Goal: Transaction & Acquisition: Book appointment/travel/reservation

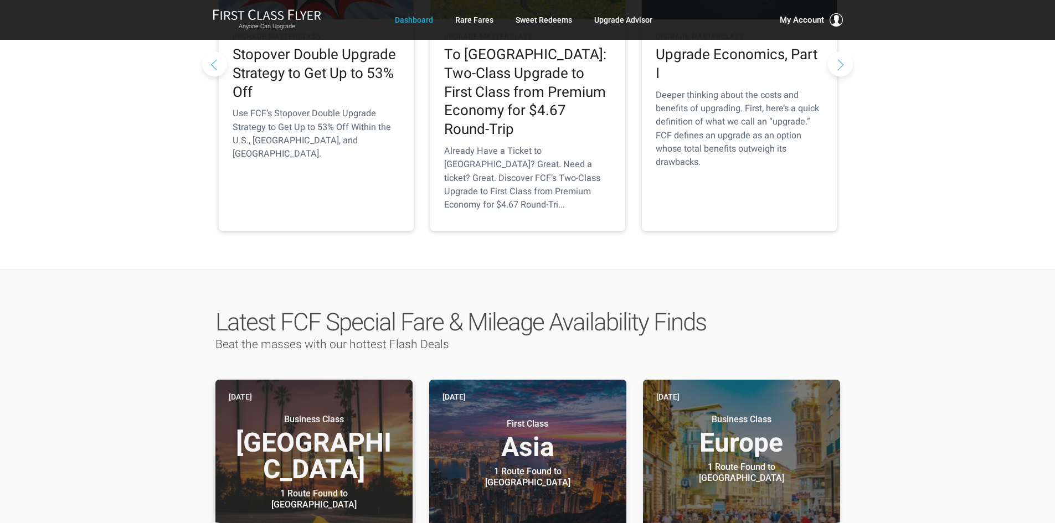
scroll to position [498, 0]
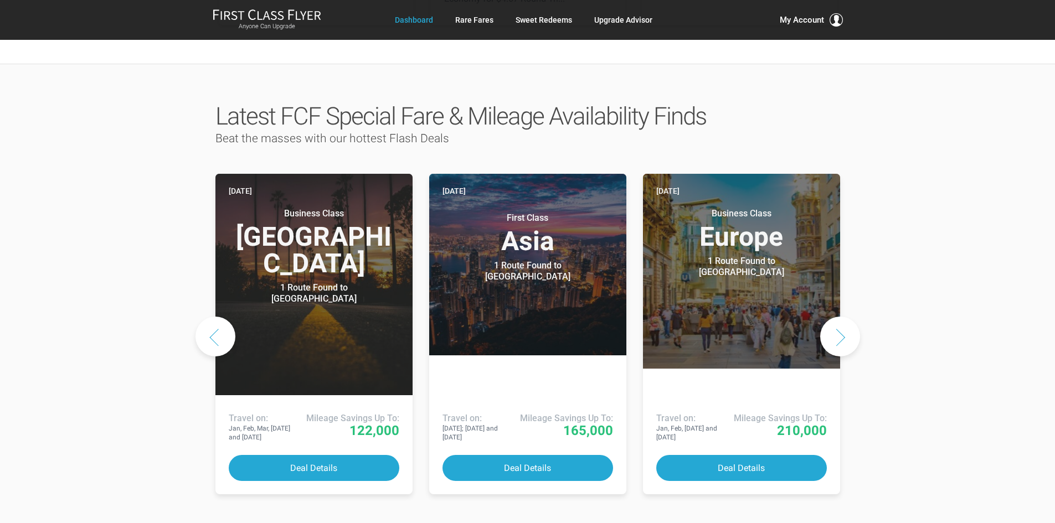
click at [838, 317] on button "Next slide" at bounding box center [840, 337] width 40 height 40
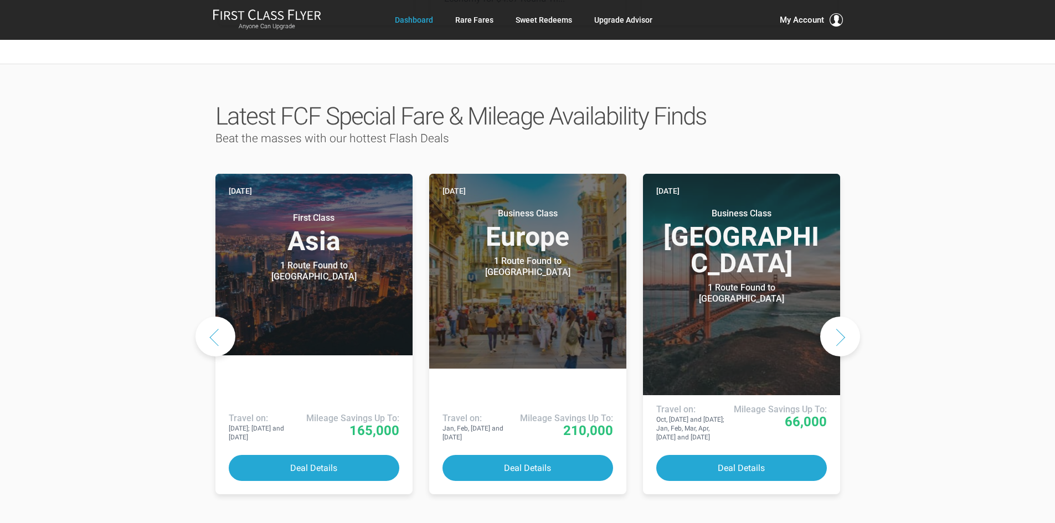
click at [839, 317] on button "Next slide" at bounding box center [840, 337] width 40 height 40
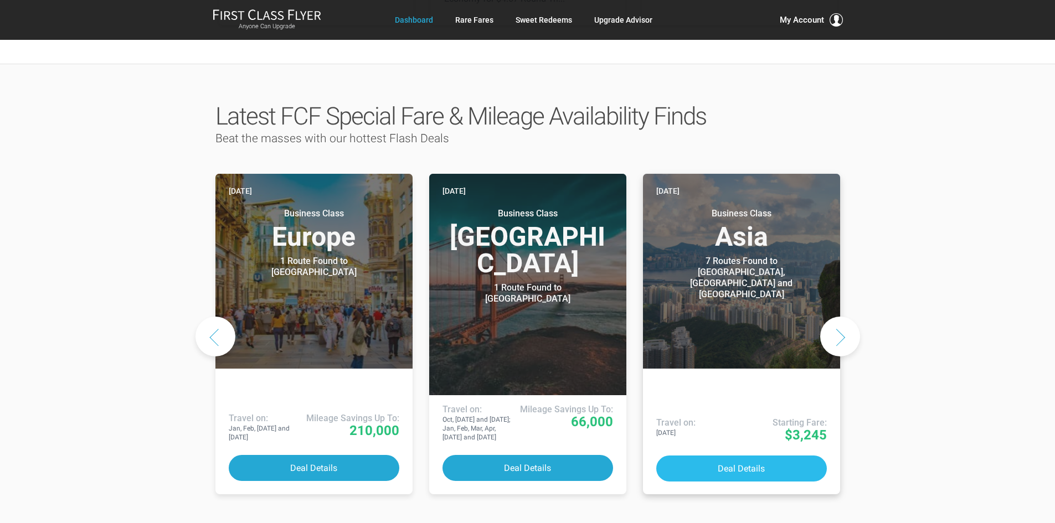
click at [744, 456] on button "Deal Details" at bounding box center [741, 469] width 171 height 26
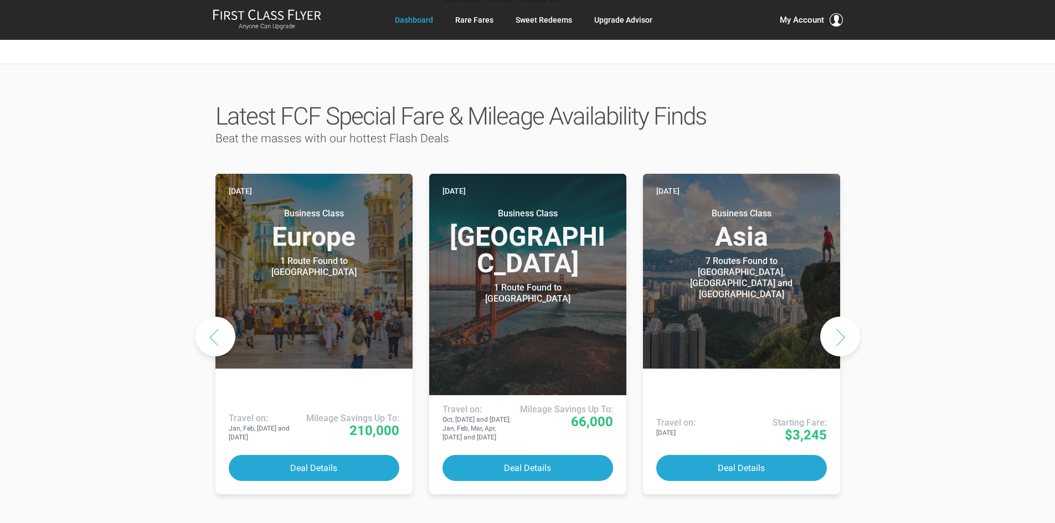
click at [839, 317] on button "Next slide" at bounding box center [840, 337] width 40 height 40
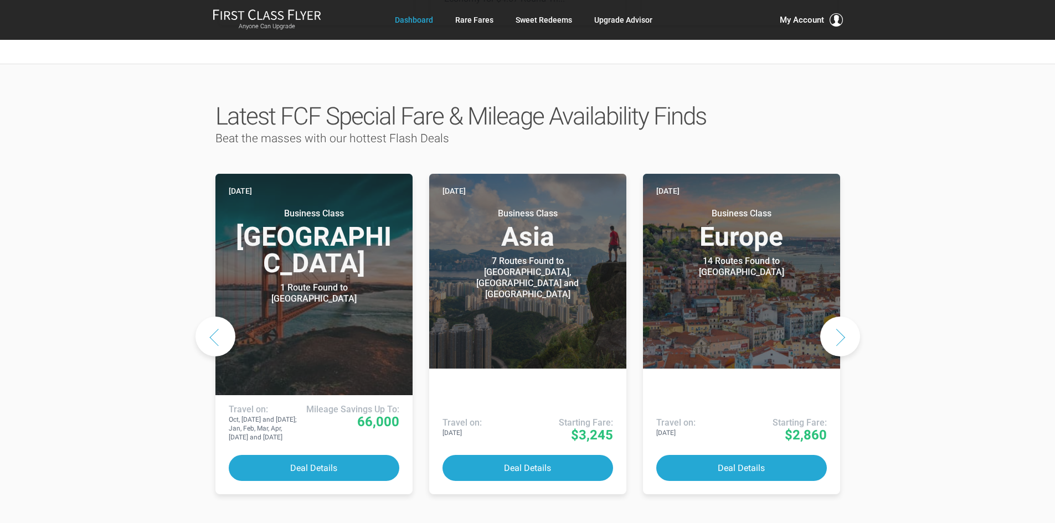
click at [841, 317] on button "Next slide" at bounding box center [840, 337] width 40 height 40
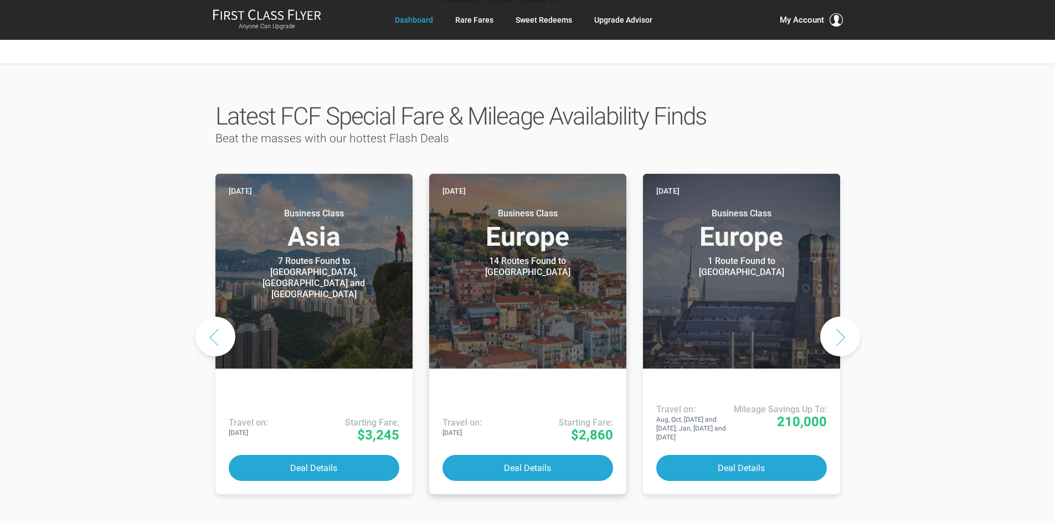
click at [506, 250] on header "Yesterday Business Class Europe 14 Routes Found to Lisbon Airlines offering spe…" at bounding box center [527, 271] width 197 height 195
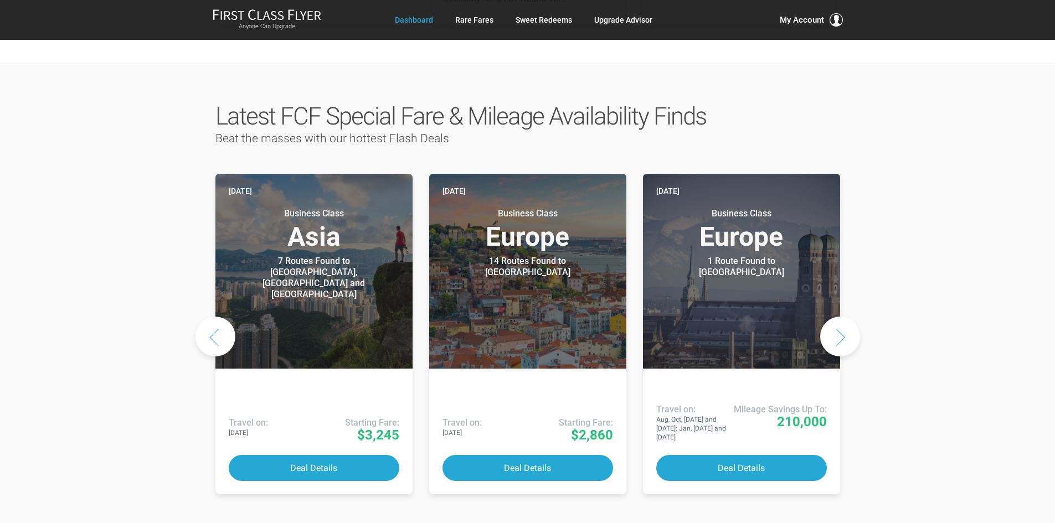
click at [842, 317] on button "Next slide" at bounding box center [840, 337] width 40 height 40
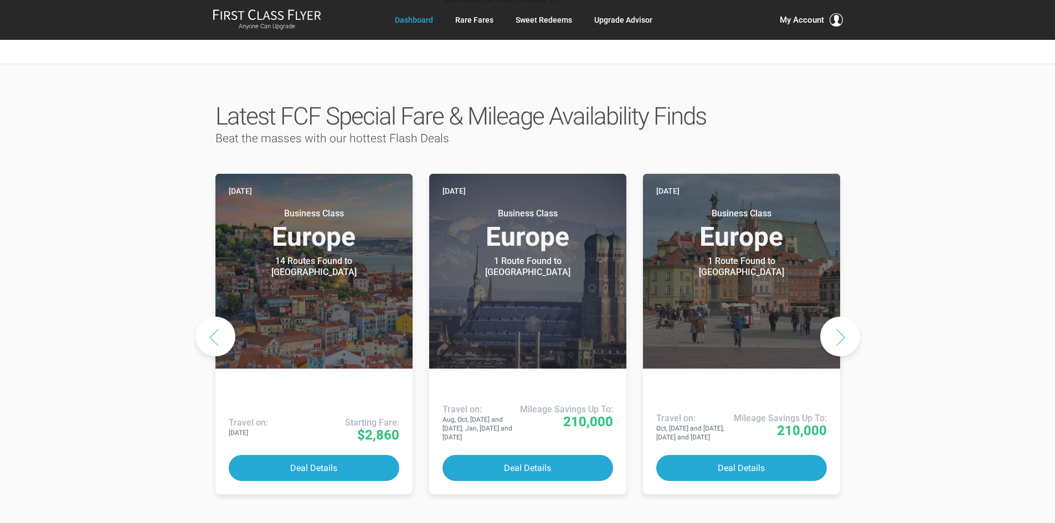
click at [844, 317] on button "Next slide" at bounding box center [840, 337] width 40 height 40
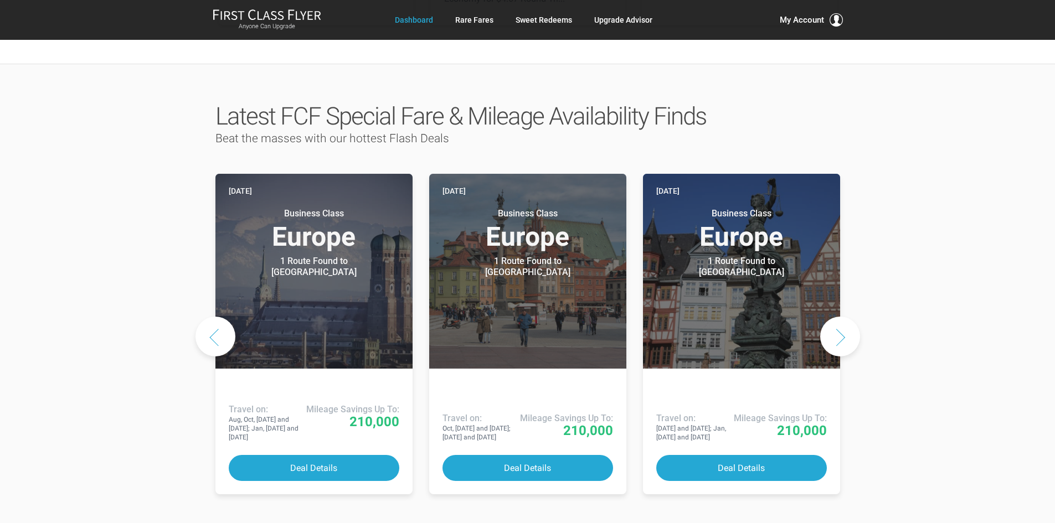
click at [844, 317] on button "Next slide" at bounding box center [840, 337] width 40 height 40
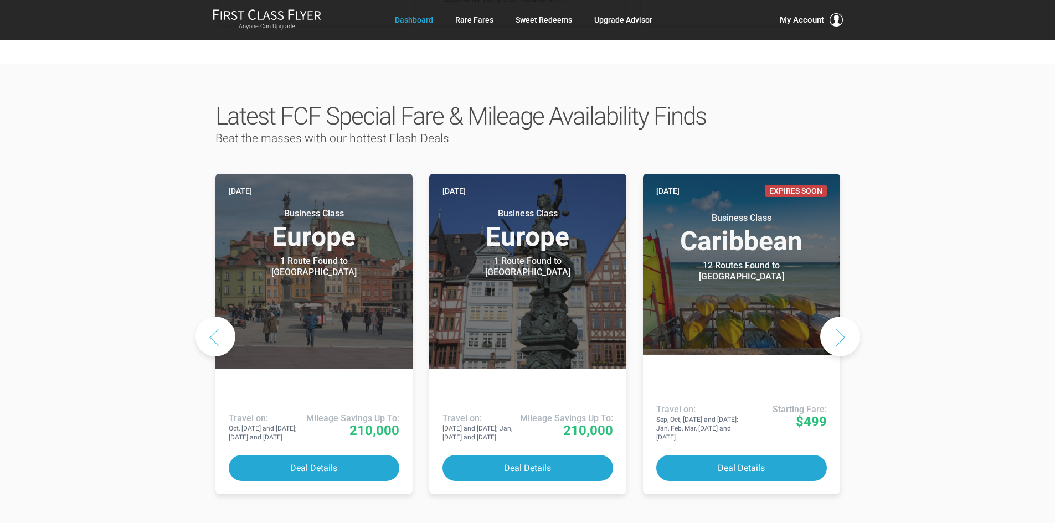
click at [845, 317] on button "Next slide" at bounding box center [840, 337] width 40 height 40
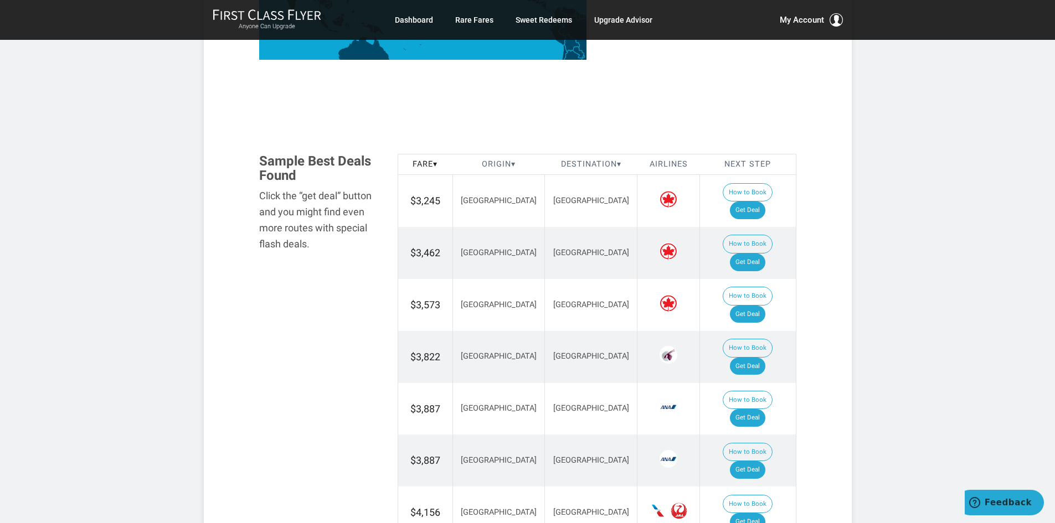
scroll to position [609, 0]
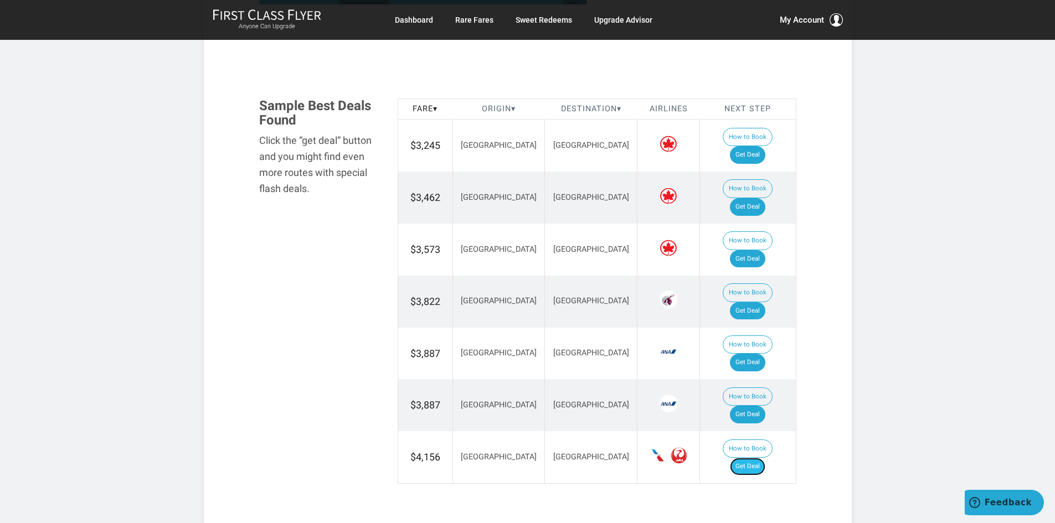
click at [759, 458] on link "Get Deal" at bounding box center [747, 467] width 35 height 18
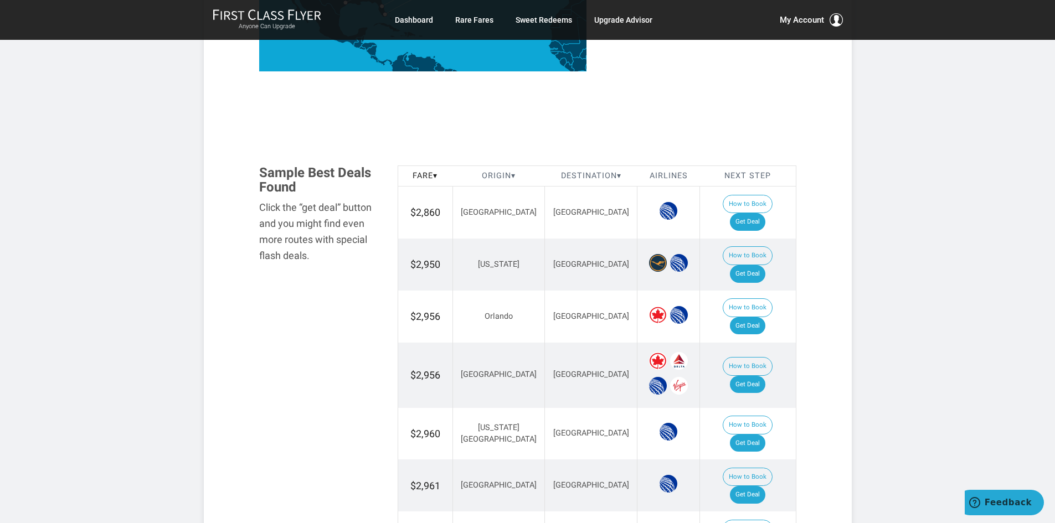
scroll to position [498, 0]
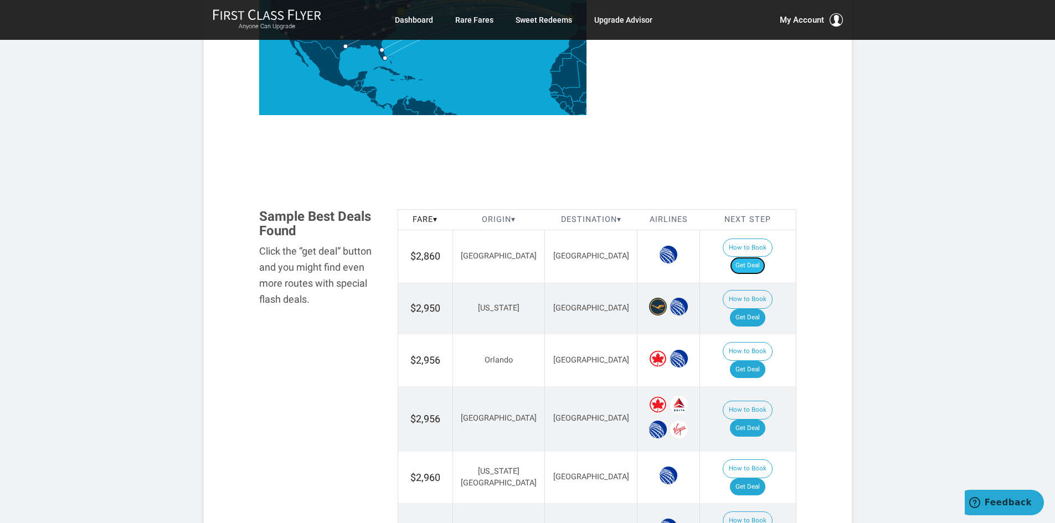
click at [761, 257] on link "Get Deal" at bounding box center [747, 266] width 35 height 18
